Goal: Transaction & Acquisition: Purchase product/service

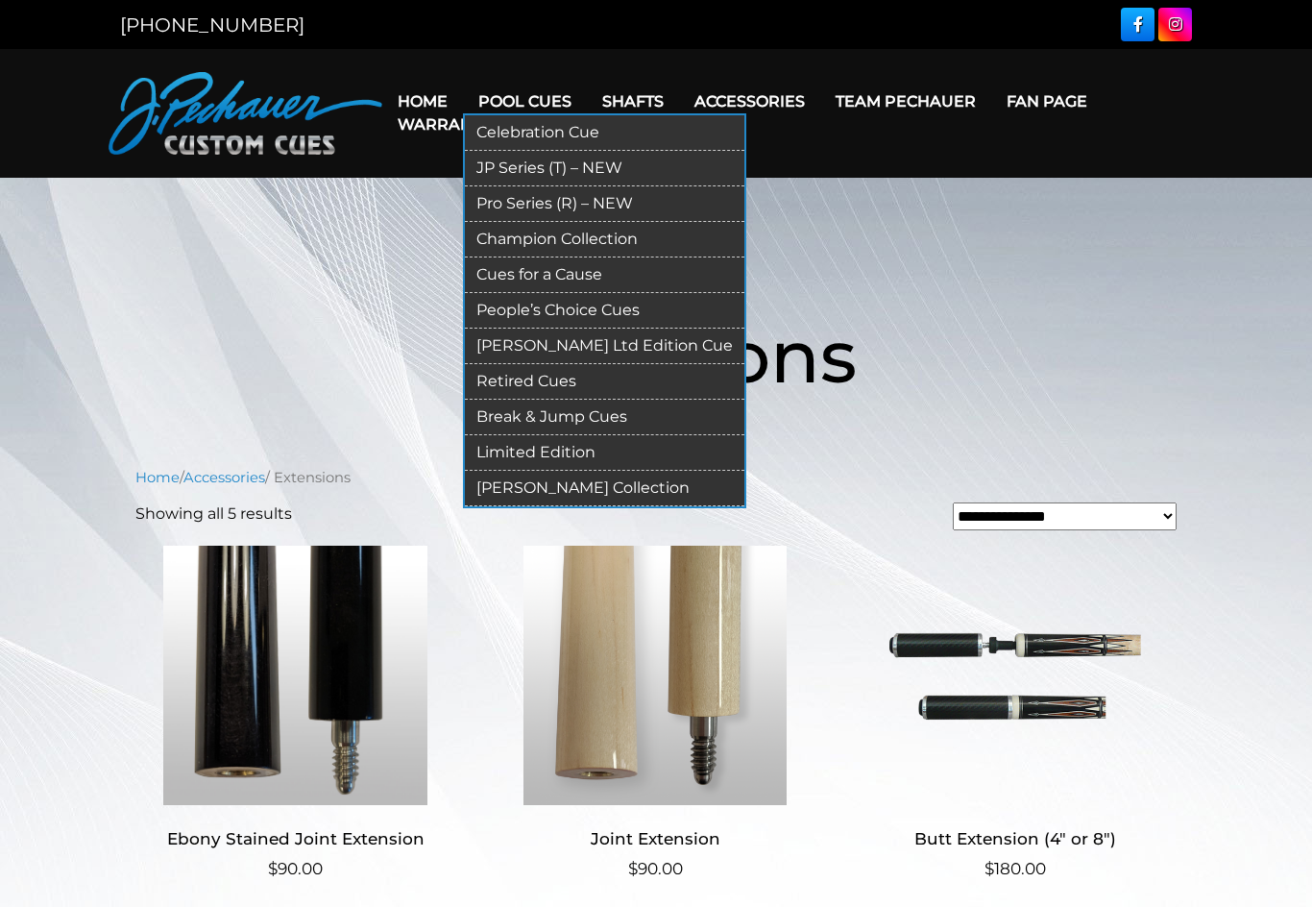
click at [575, 208] on link "Pro Series (R) – NEW" at bounding box center [605, 204] width 280 height 36
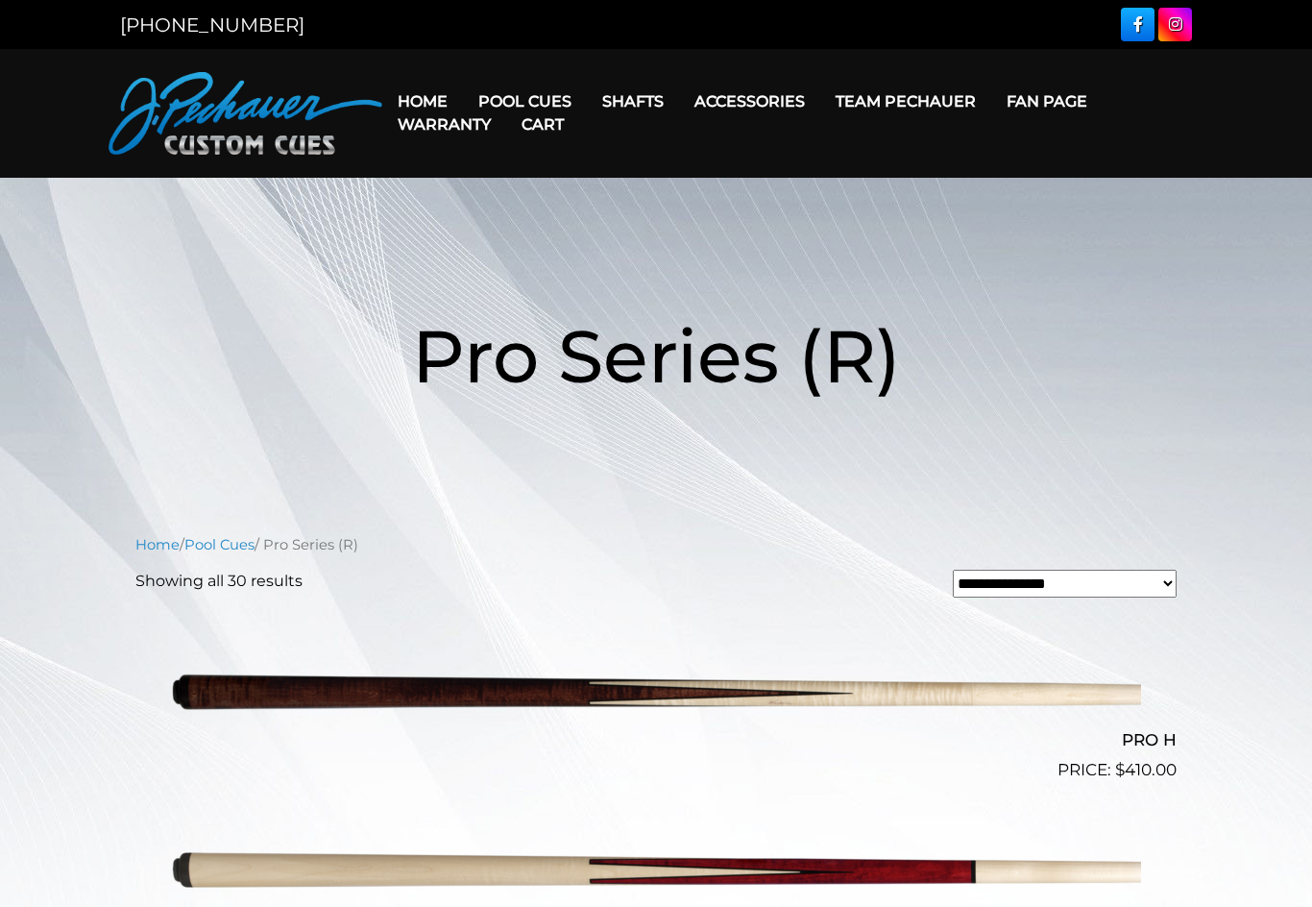
click at [679, 696] on img at bounding box center [656, 693] width 970 height 161
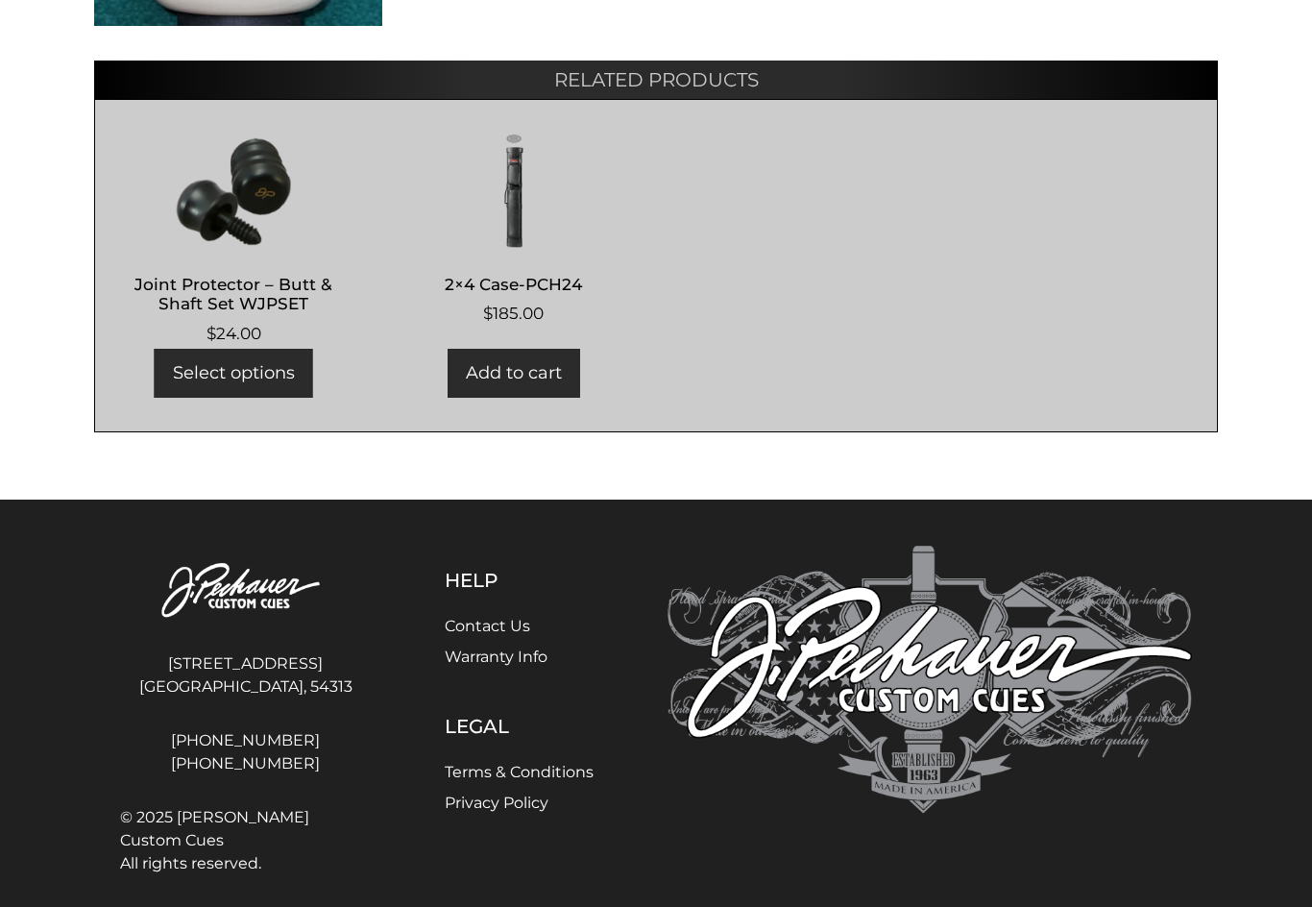
scroll to position [1171, 0]
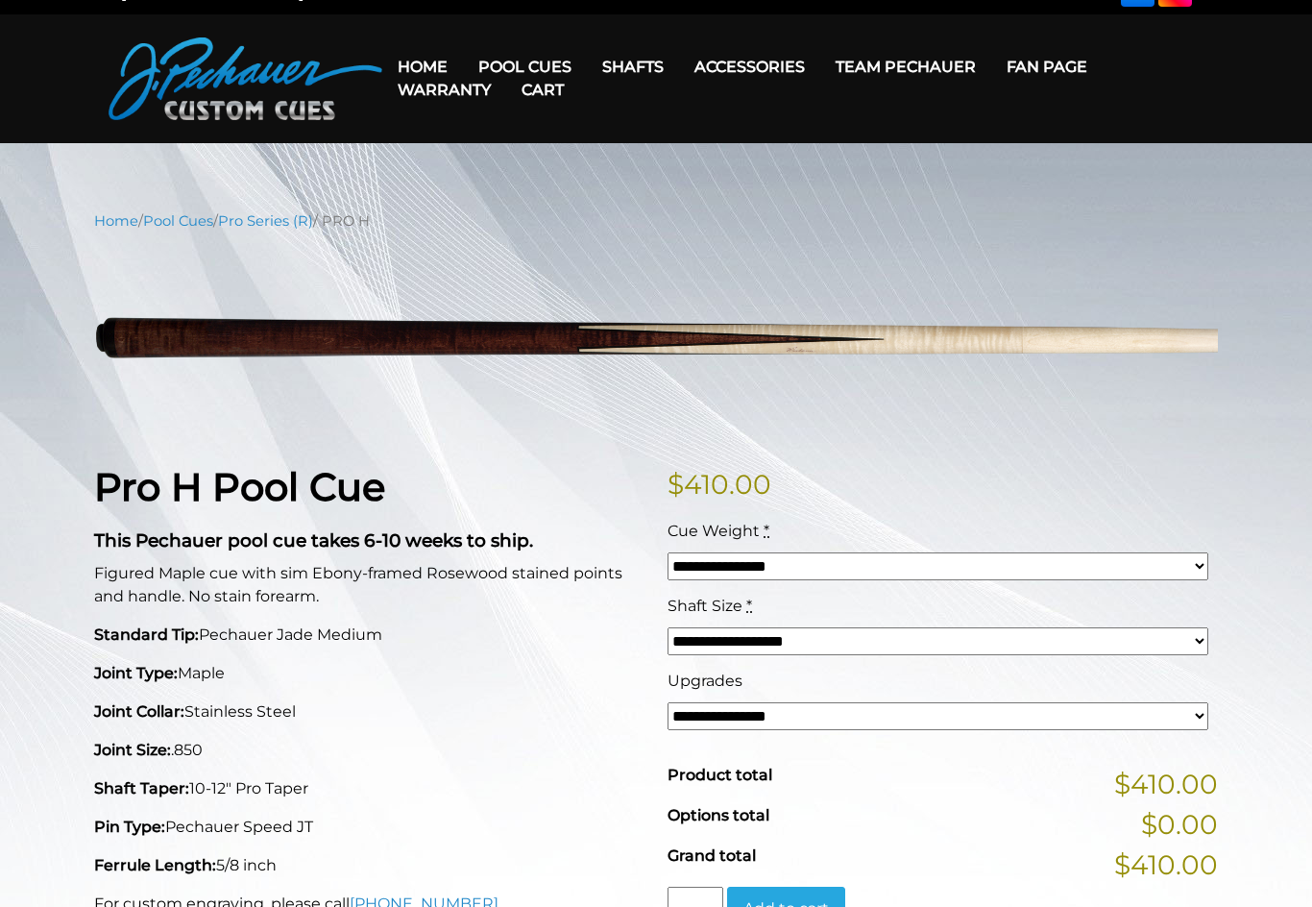
click at [1199, 645] on select "**********" at bounding box center [938, 642] width 541 height 28
click at [1201, 718] on select "**********" at bounding box center [938, 716] width 541 height 28
select select "*****"
click at [1251, 605] on div "**********" at bounding box center [656, 887] width 1312 height 1355
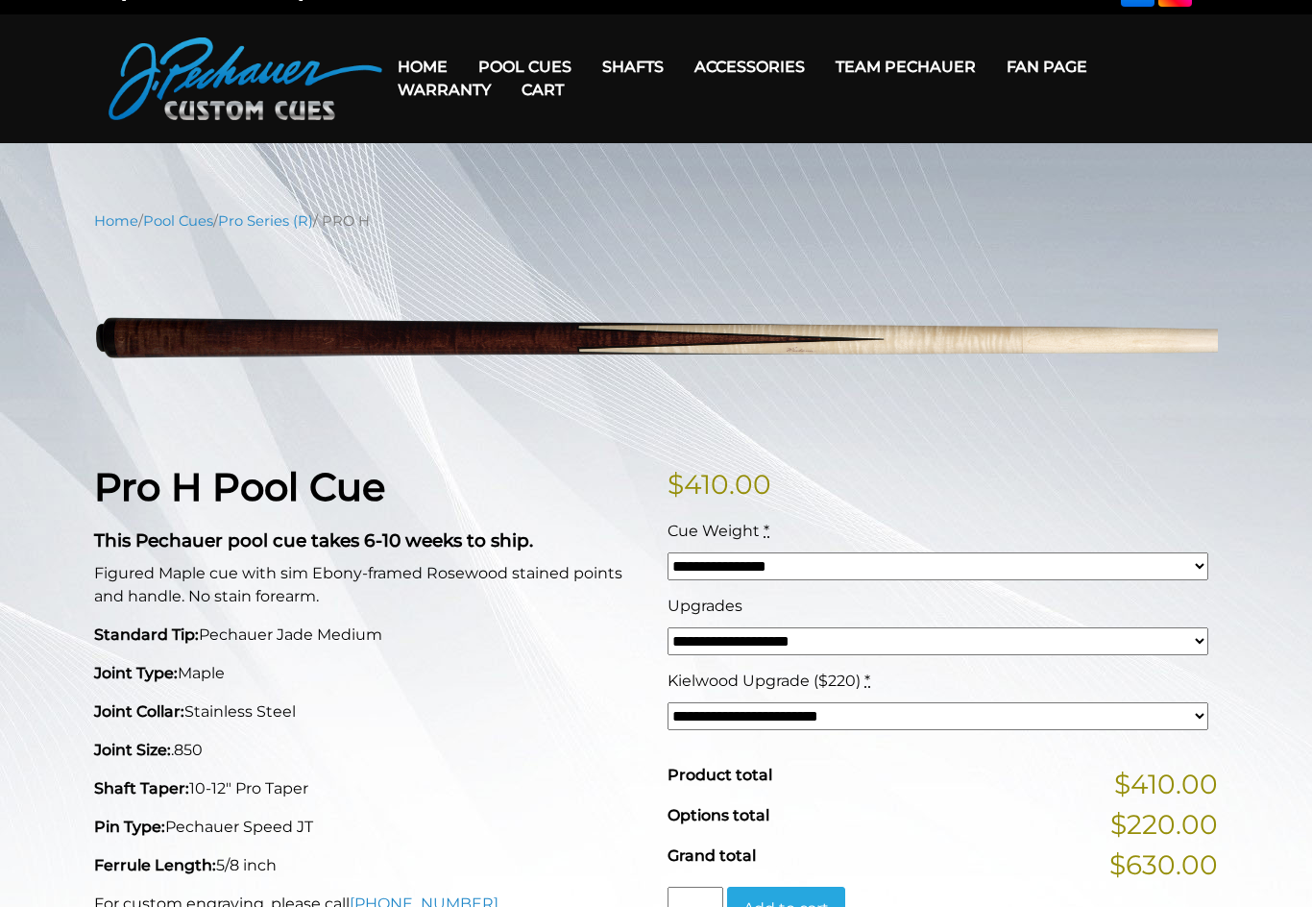
click at [540, 66] on link "Cart" at bounding box center [542, 89] width 73 height 49
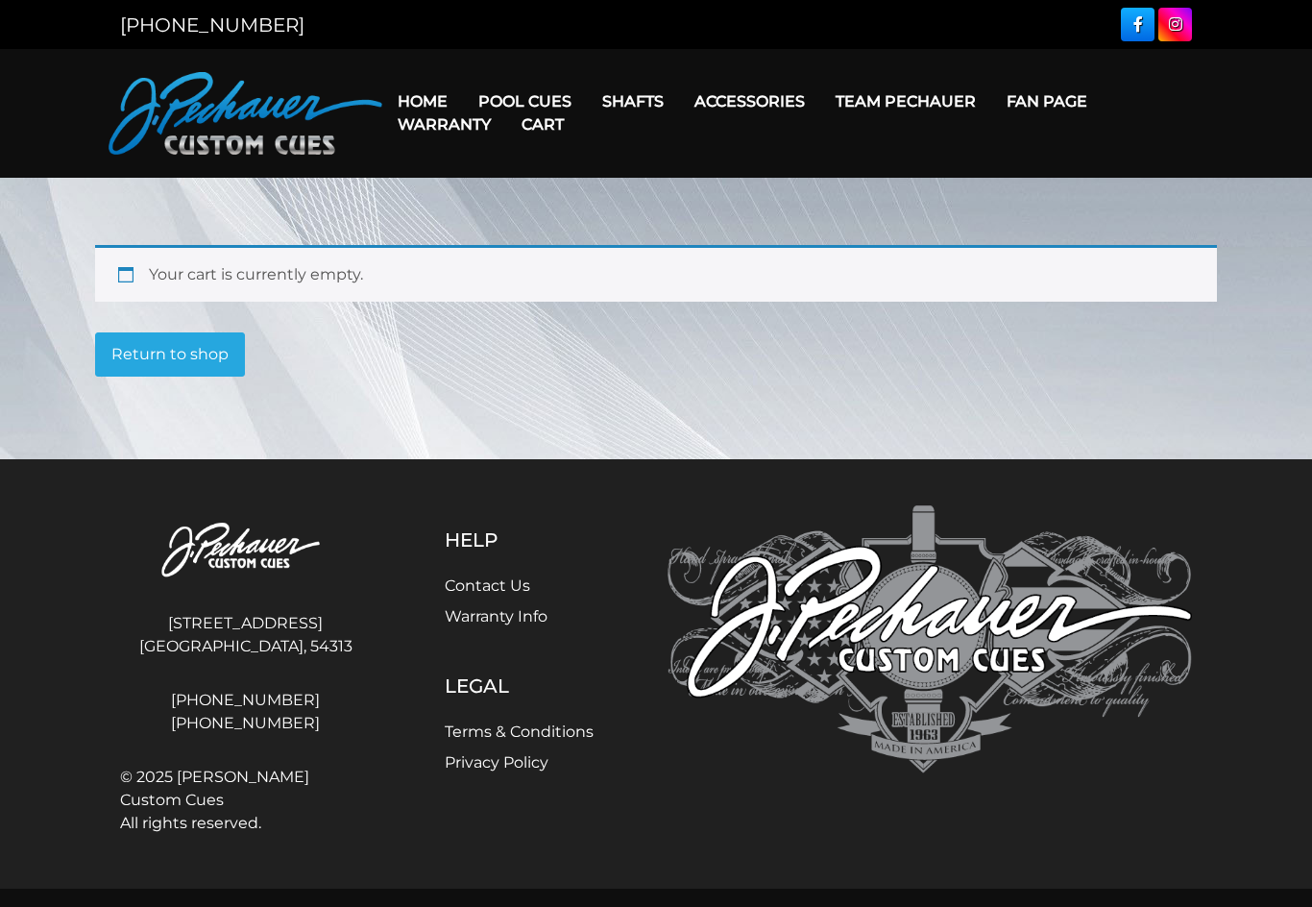
click at [519, 61] on header "MENU Home Pool Cues Celebration Cue JP Series (T) – NEW Pro Series (R) – NEW Ch…" at bounding box center [656, 113] width 1312 height 129
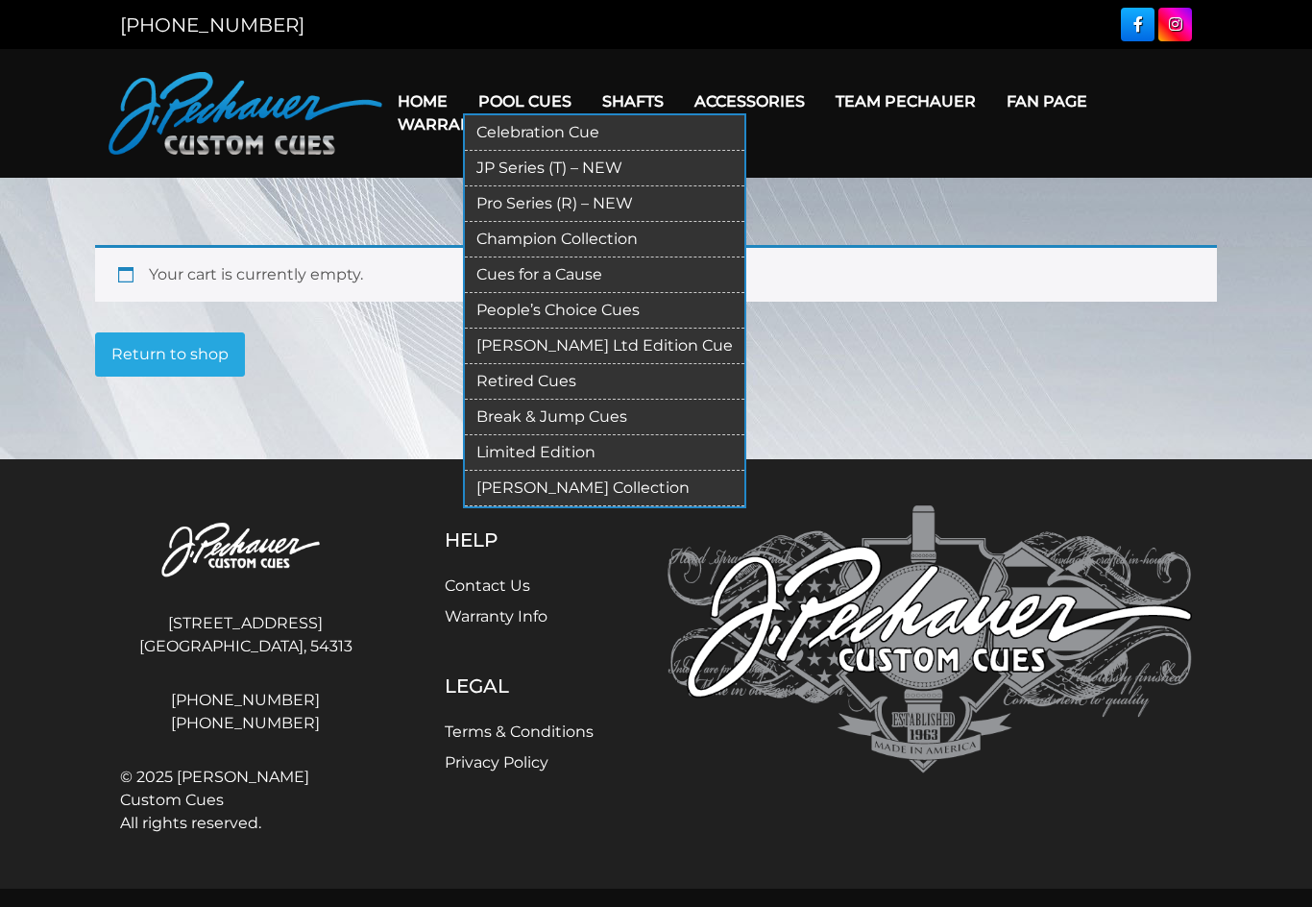
click at [595, 173] on link "JP Series (T) – NEW" at bounding box center [605, 169] width 280 height 36
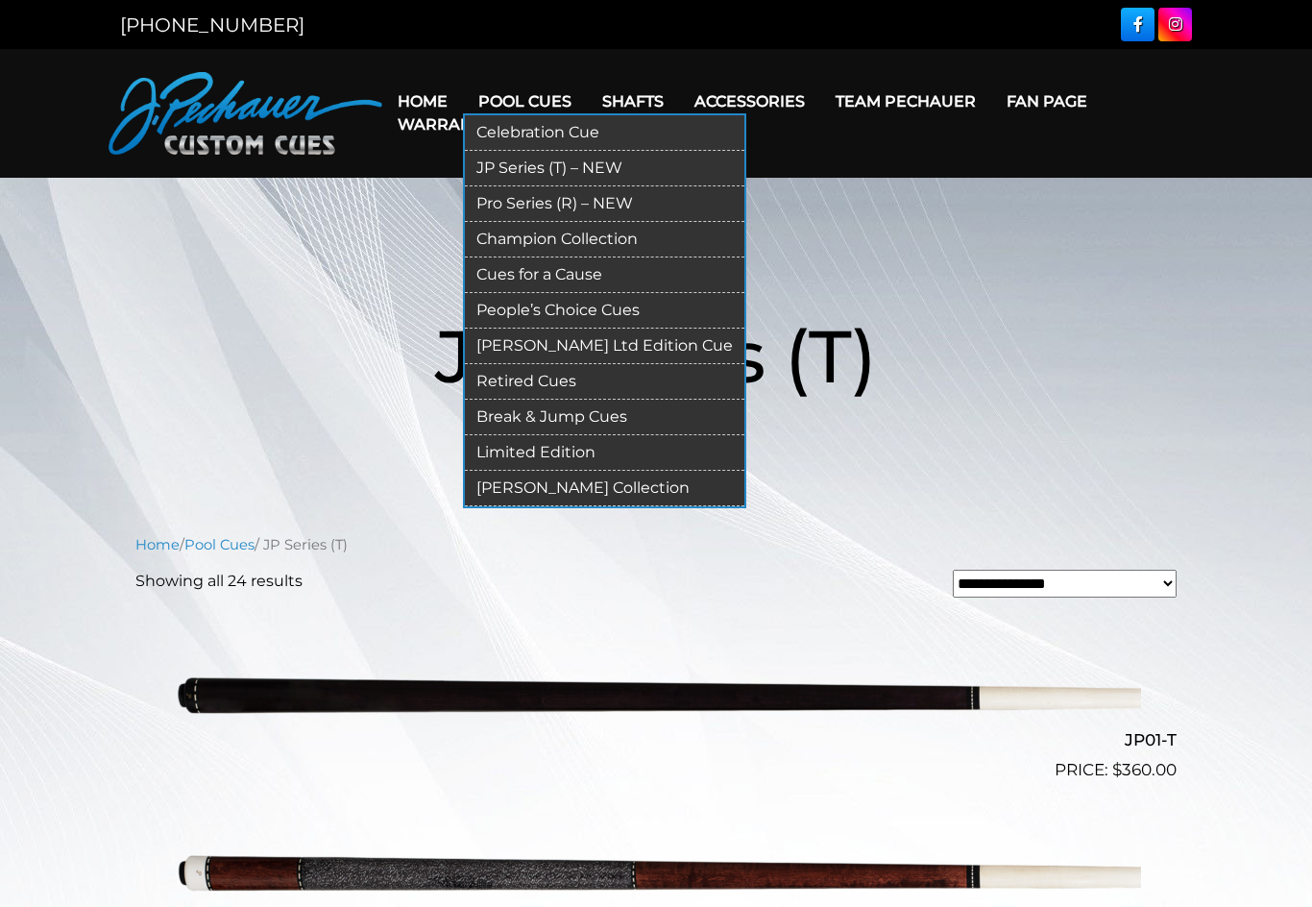
click at [571, 195] on link "Pro Series (R) – NEW" at bounding box center [605, 204] width 280 height 36
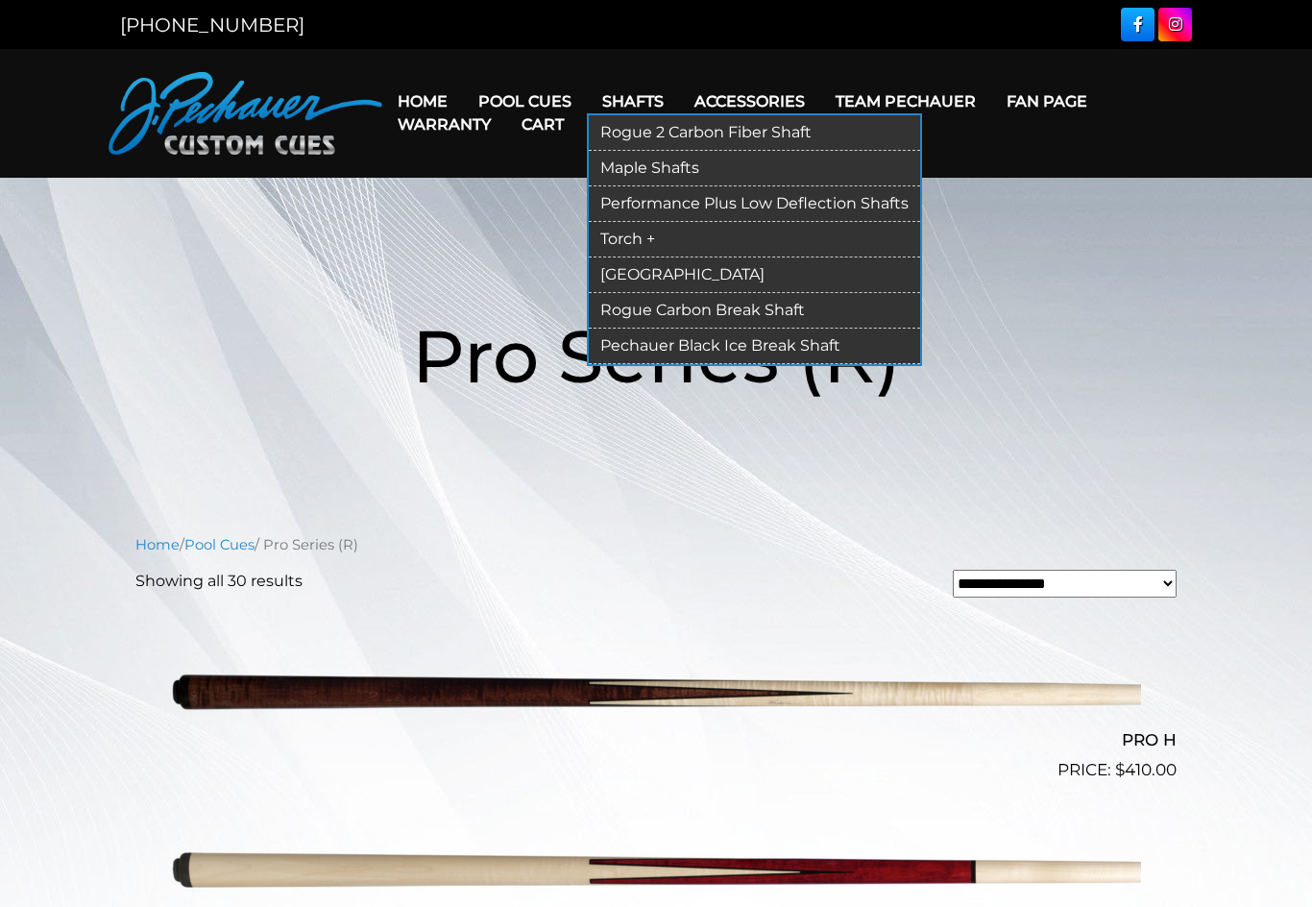
click at [681, 158] on link "Maple Shafts" at bounding box center [754, 169] width 331 height 36
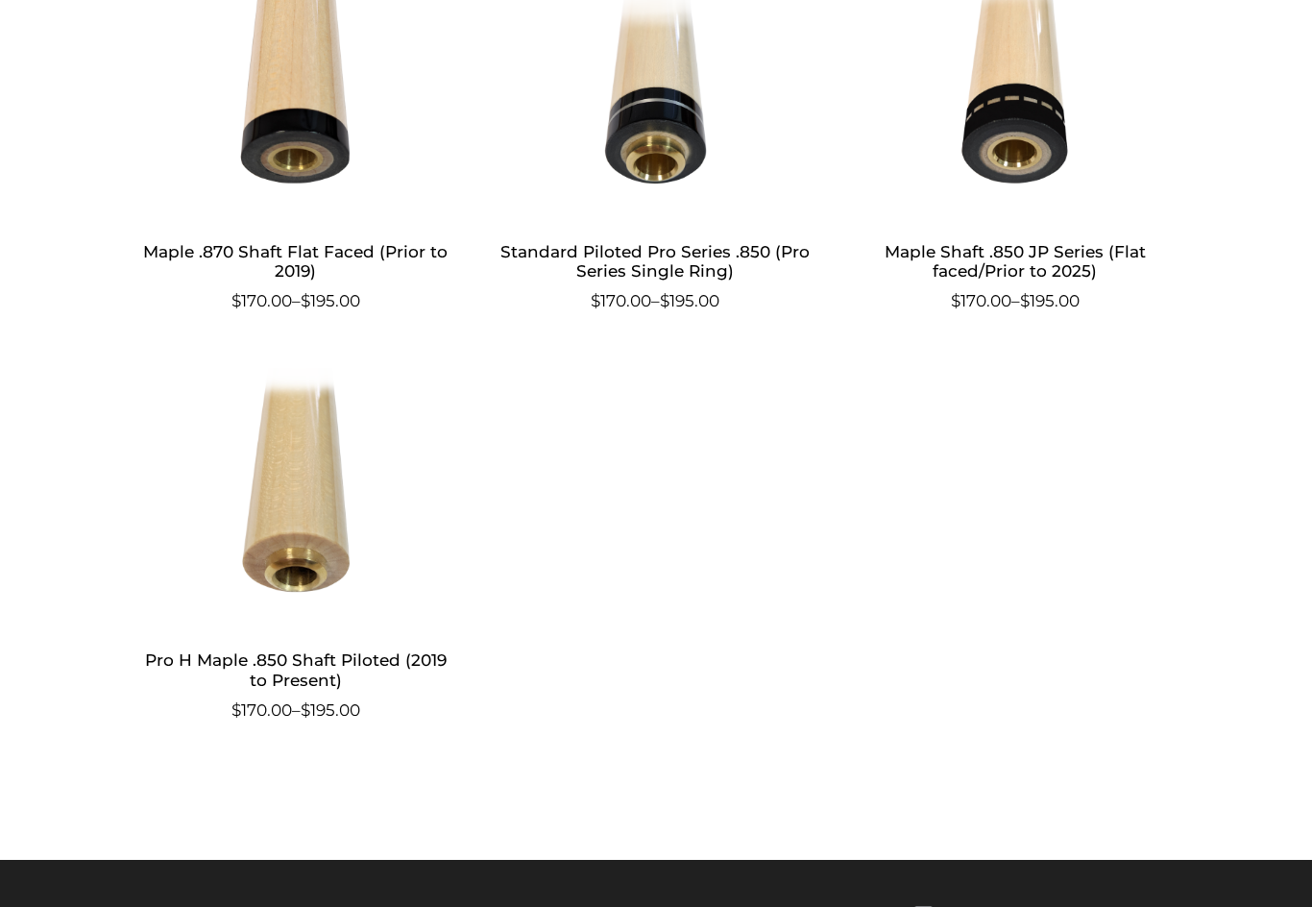
scroll to position [1157, 0]
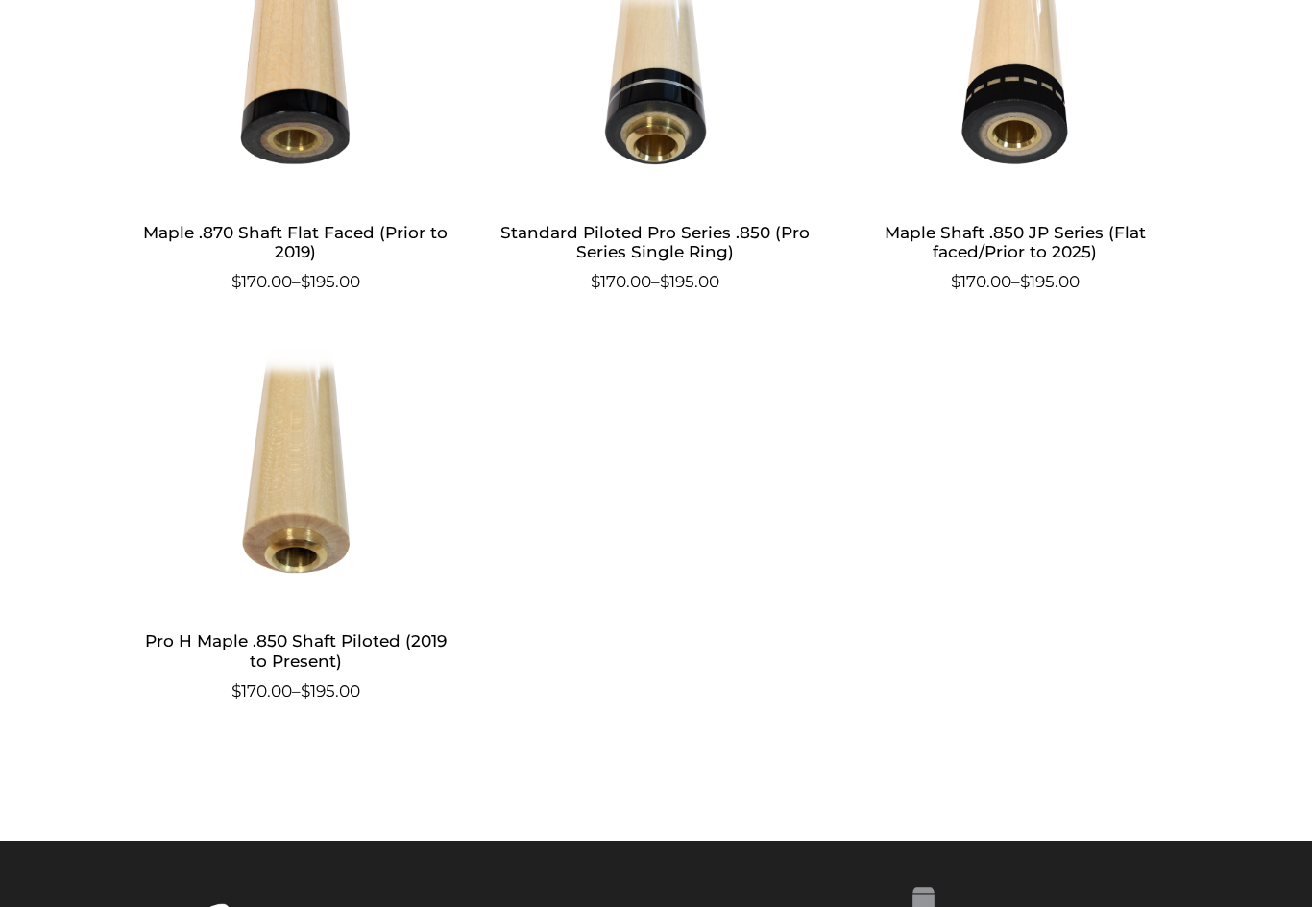
click at [354, 647] on h2 "Pro H Maple .850 Shaft Piloted (2019 to Present)" at bounding box center [295, 652] width 320 height 56
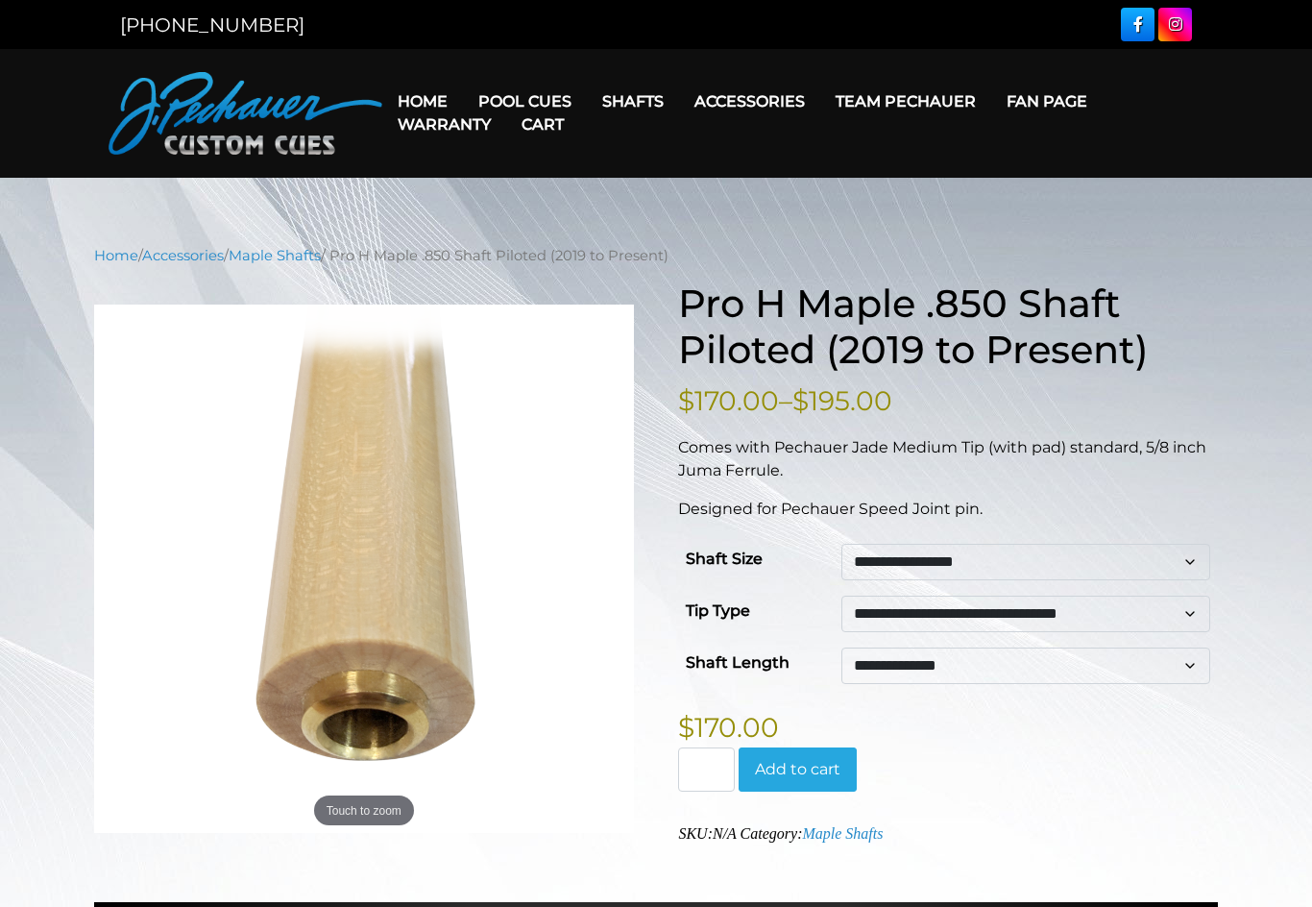
click at [535, 101] on link "Cart" at bounding box center [542, 124] width 73 height 49
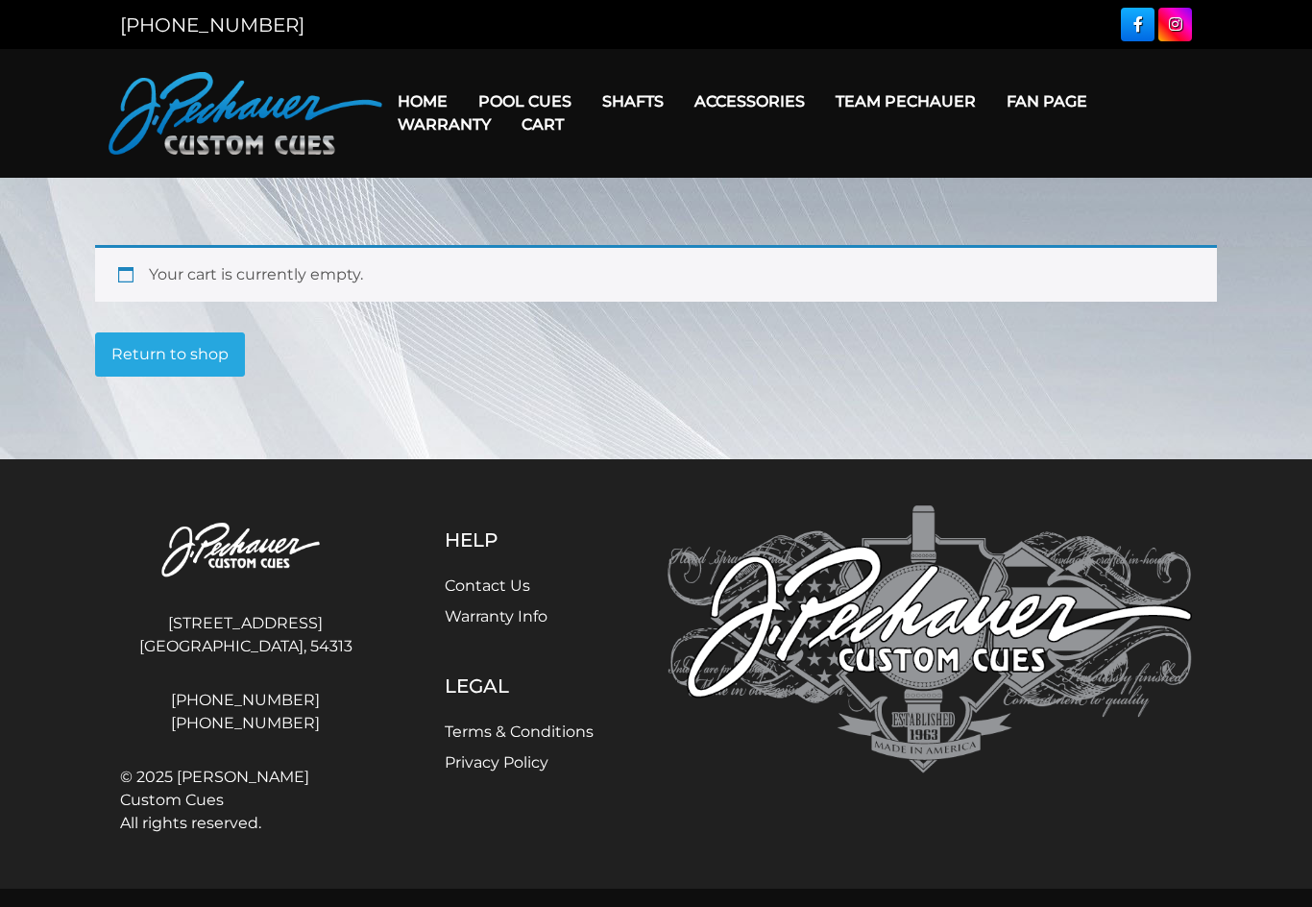
click at [522, 101] on link "Cart" at bounding box center [542, 124] width 73 height 49
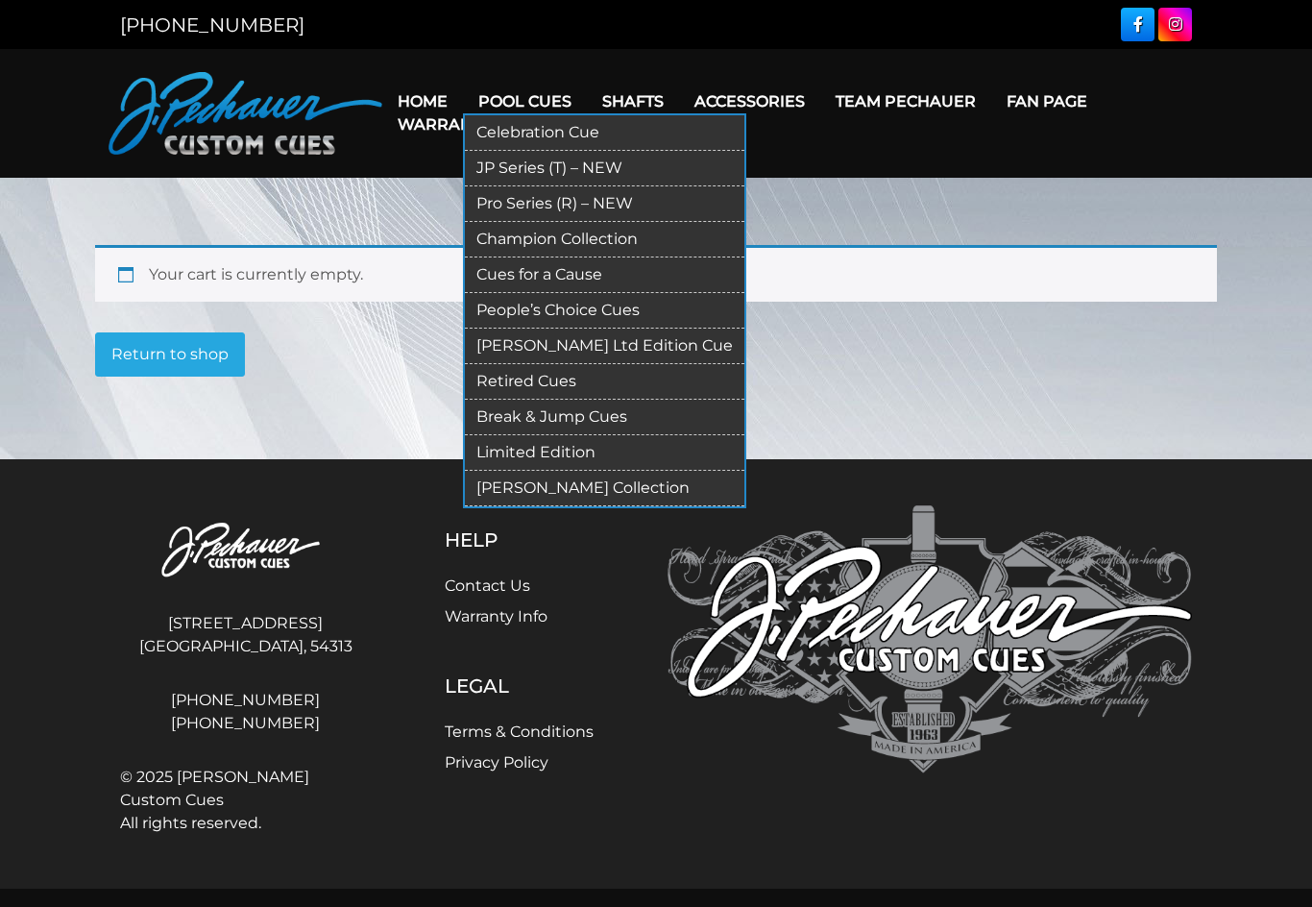
click at [592, 160] on link "JP Series (T) – NEW" at bounding box center [605, 169] width 280 height 36
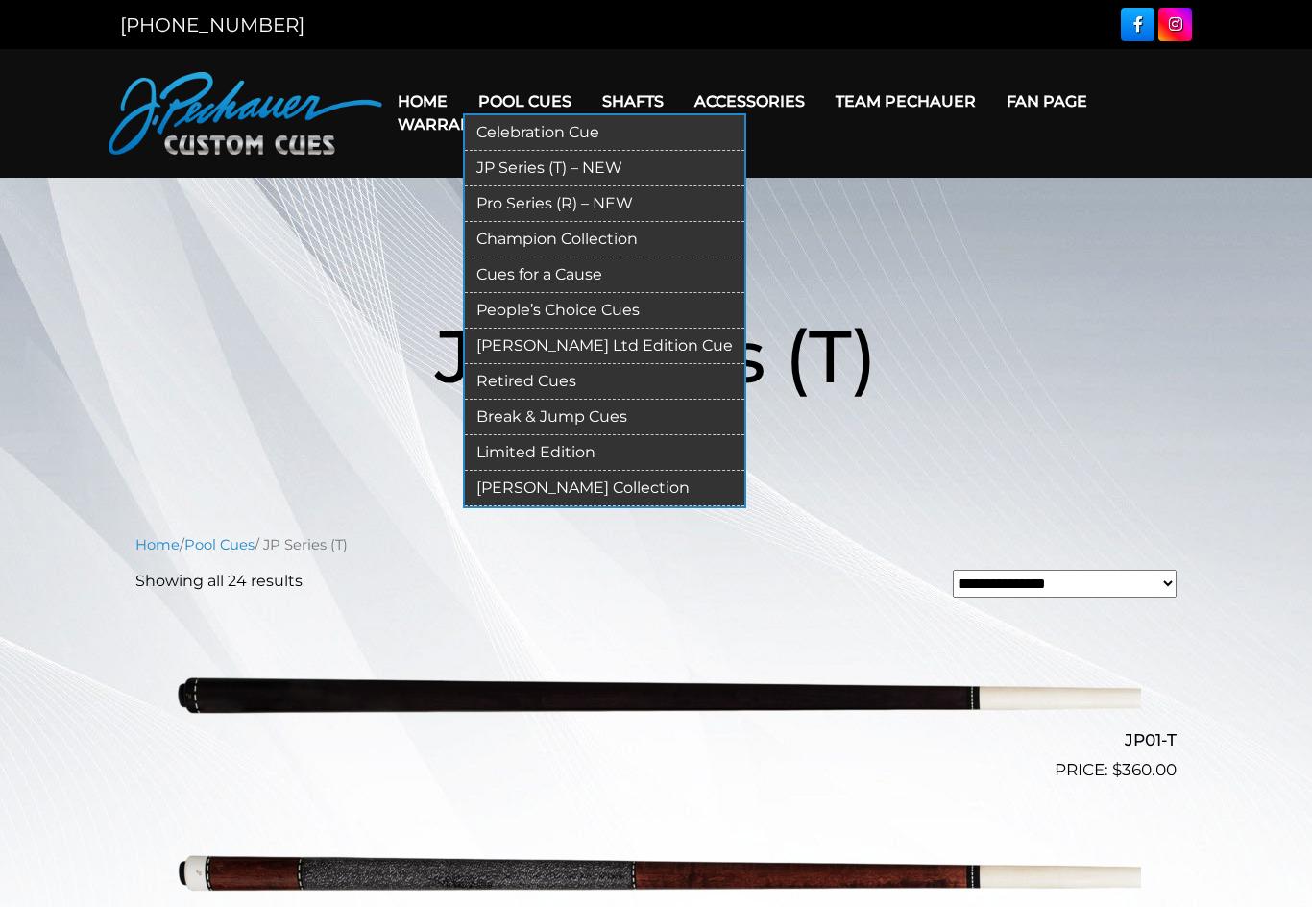
click at [589, 209] on link "Pro Series (R) – NEW" at bounding box center [605, 204] width 280 height 36
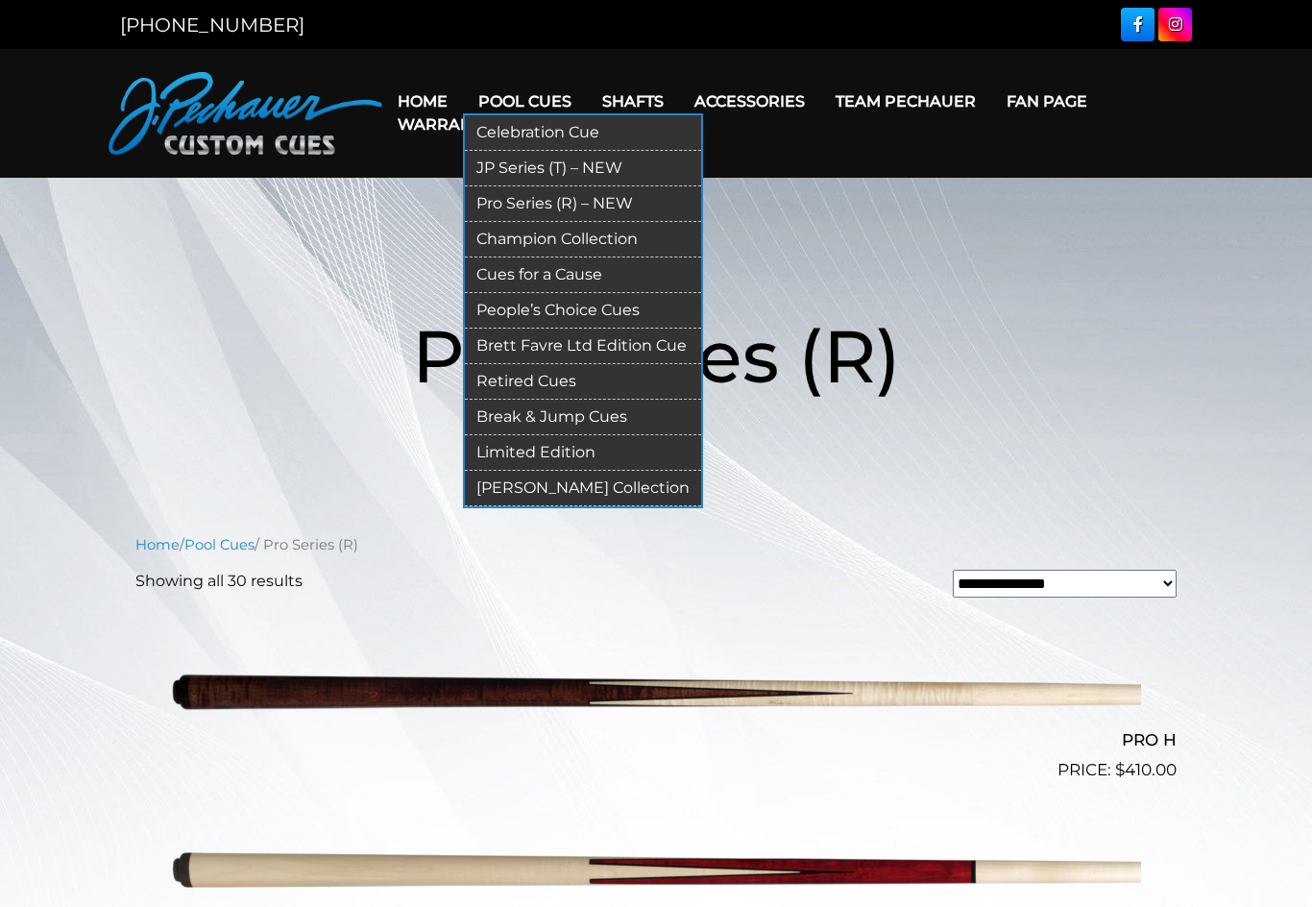
click at [576, 162] on link "JP Series (T) – NEW" at bounding box center [583, 169] width 236 height 36
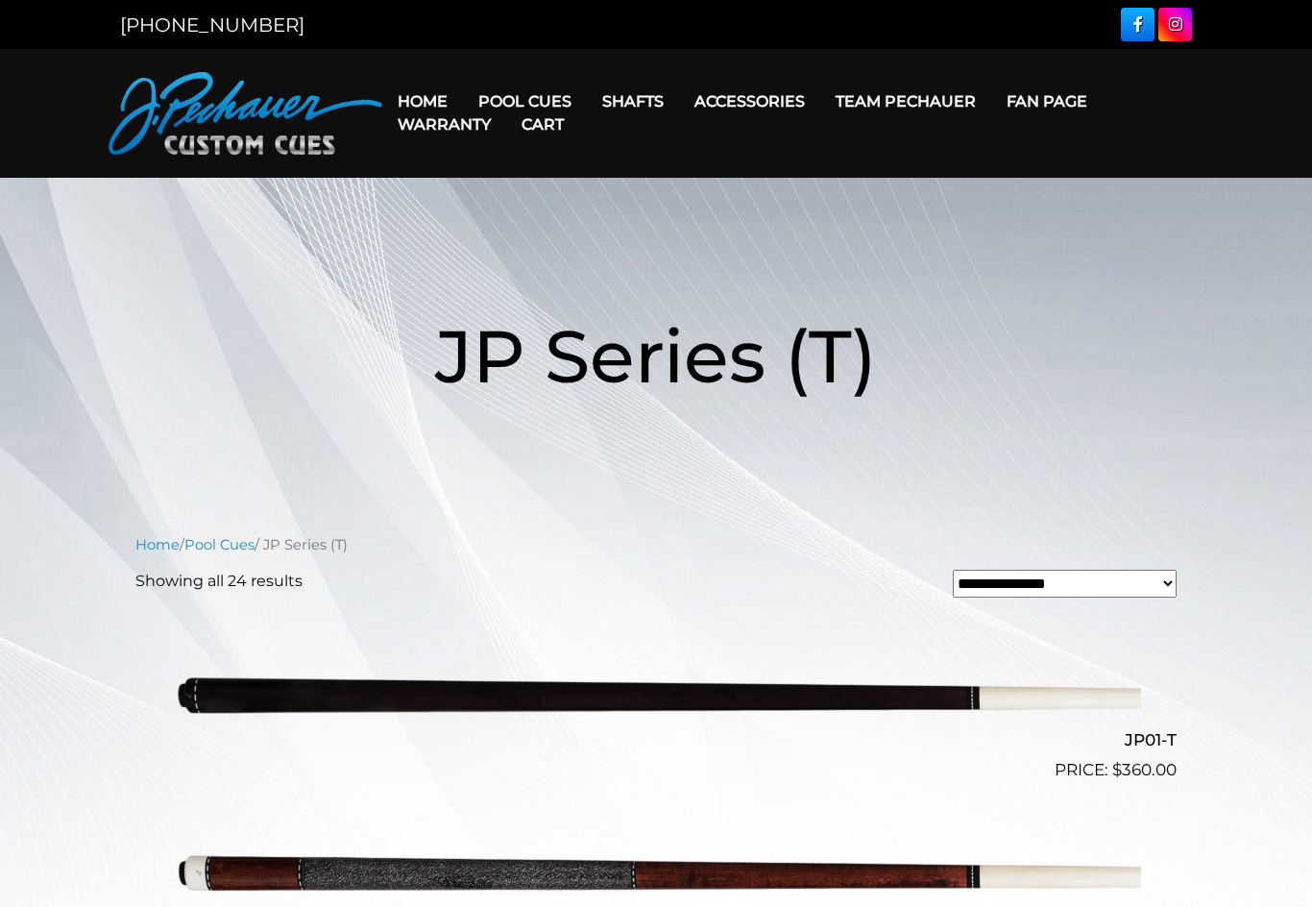
click at [537, 100] on link "Cart" at bounding box center [542, 124] width 73 height 49
click at [519, 105] on link "Cart" at bounding box center [542, 124] width 73 height 49
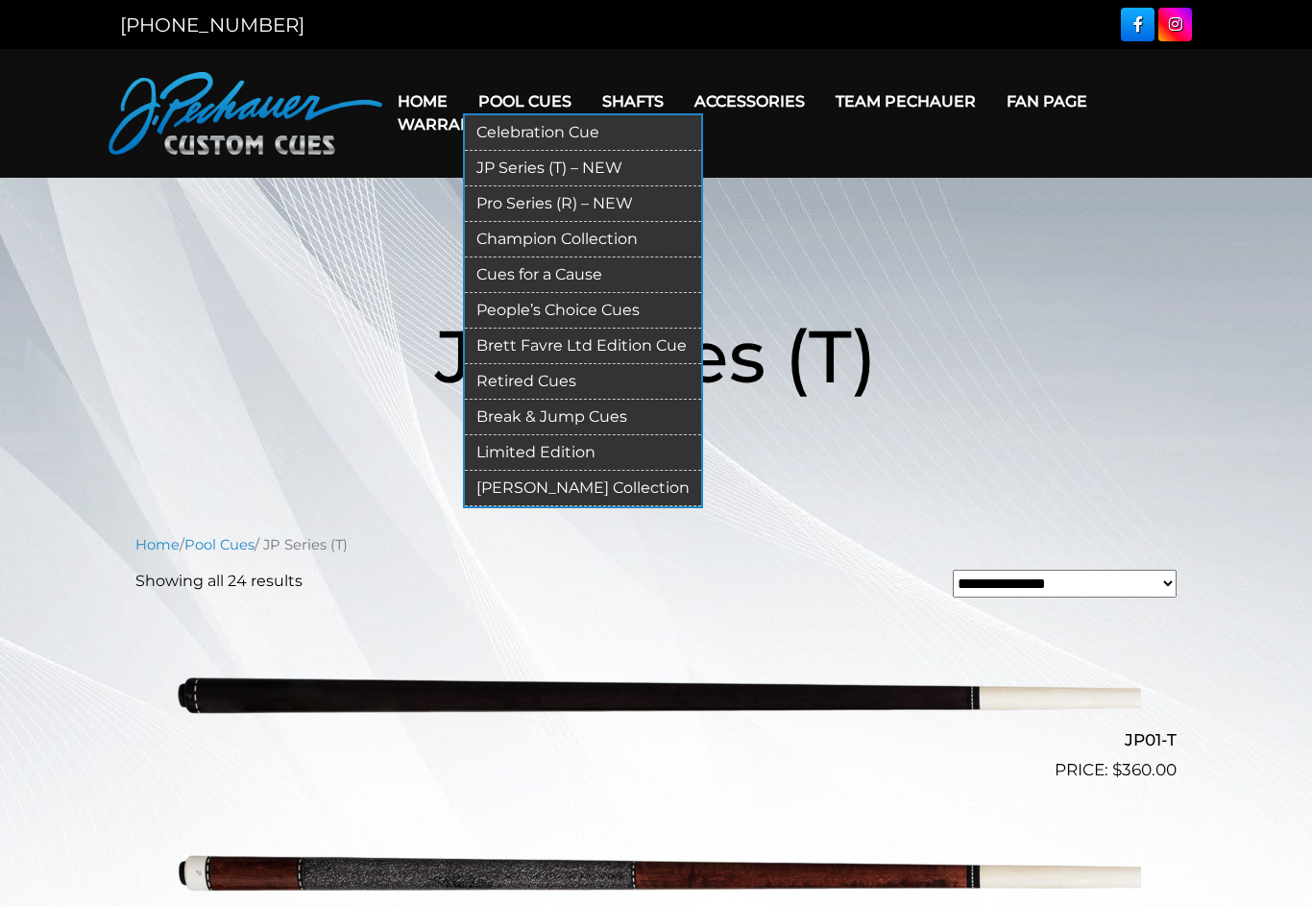
click at [546, 98] on link "Pool Cues" at bounding box center [525, 101] width 124 height 49
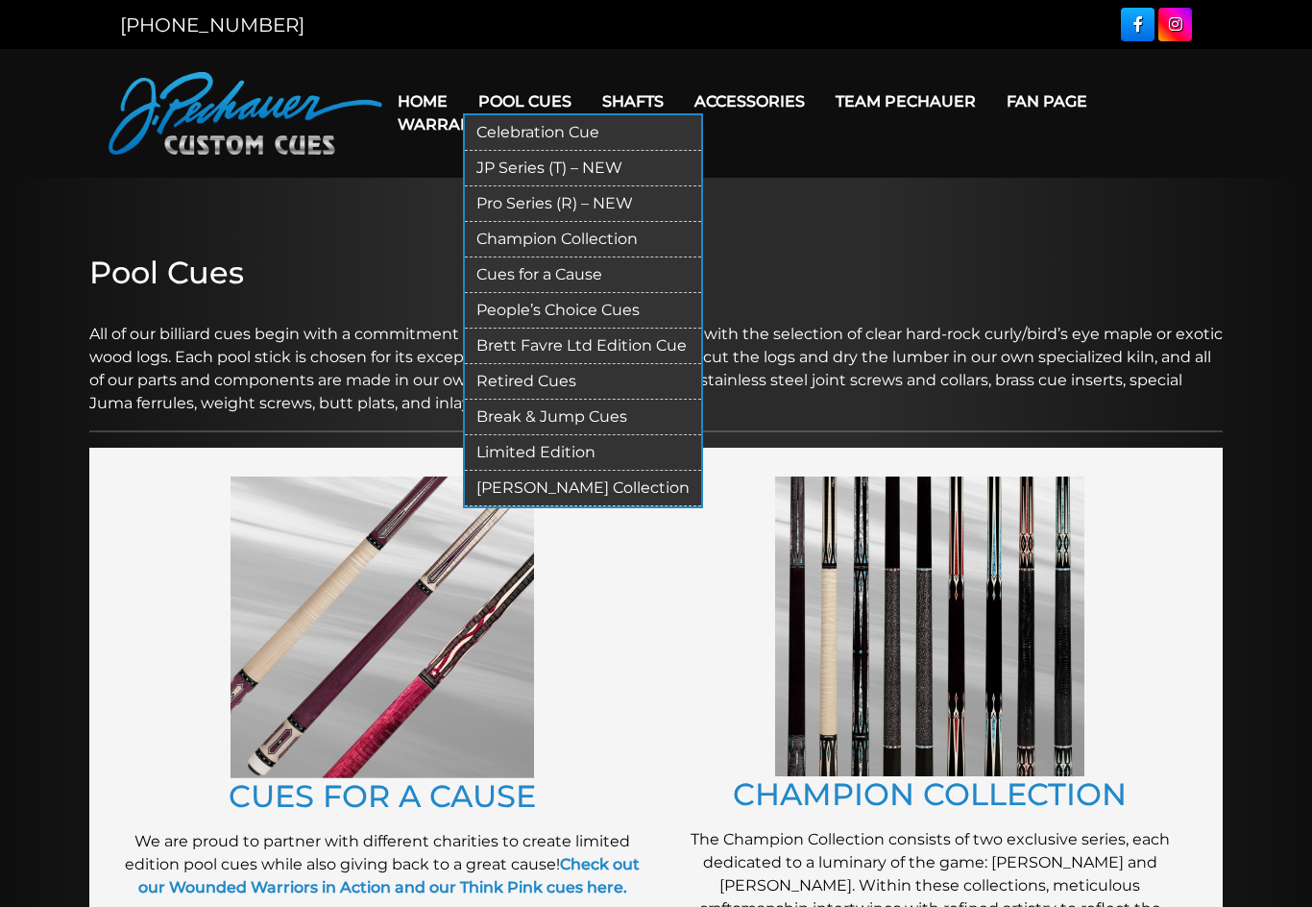
click at [494, 214] on link "Pro Series (R) – NEW" at bounding box center [583, 204] width 236 height 36
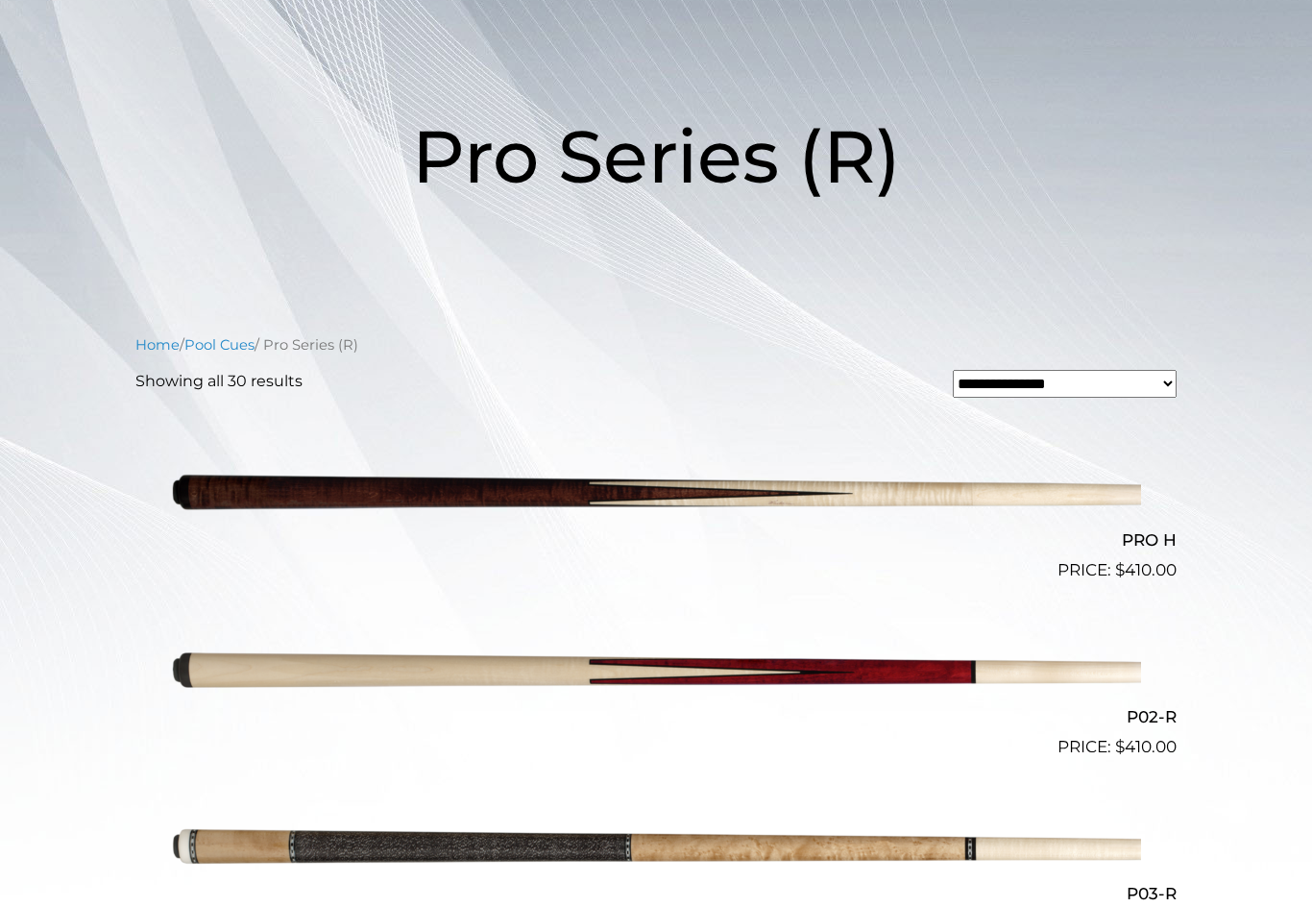
scroll to position [199, 0]
